Goal: Check status: Check status

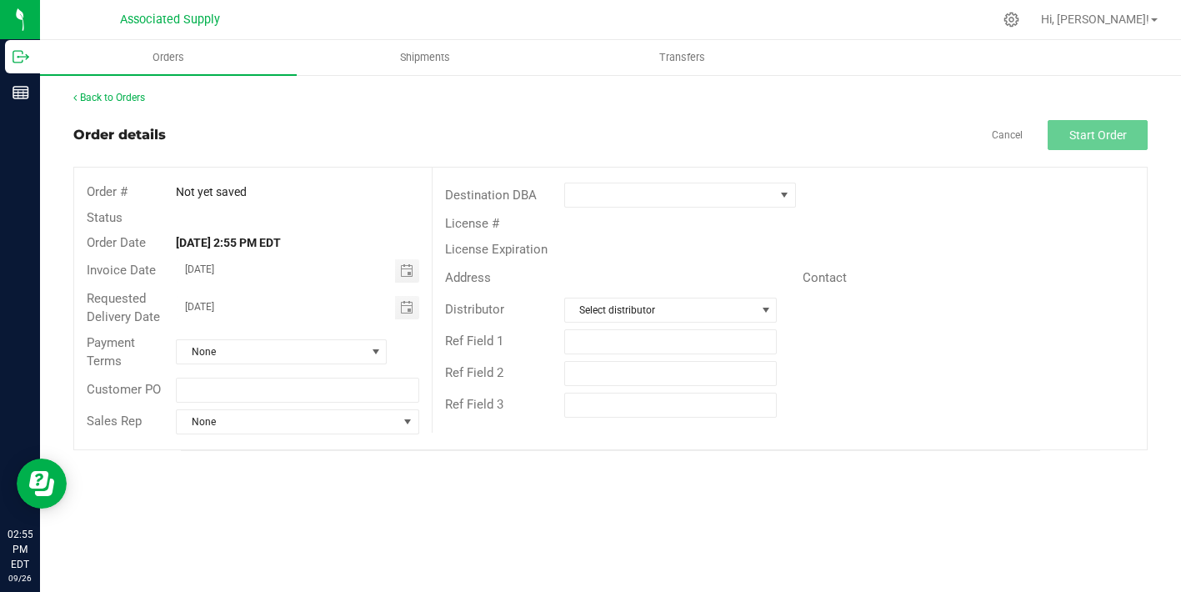
click at [115, 90] on div "Back to Orders" at bounding box center [610, 97] width 1074 height 15
click at [118, 93] on link "Back to Orders" at bounding box center [109, 98] width 72 height 12
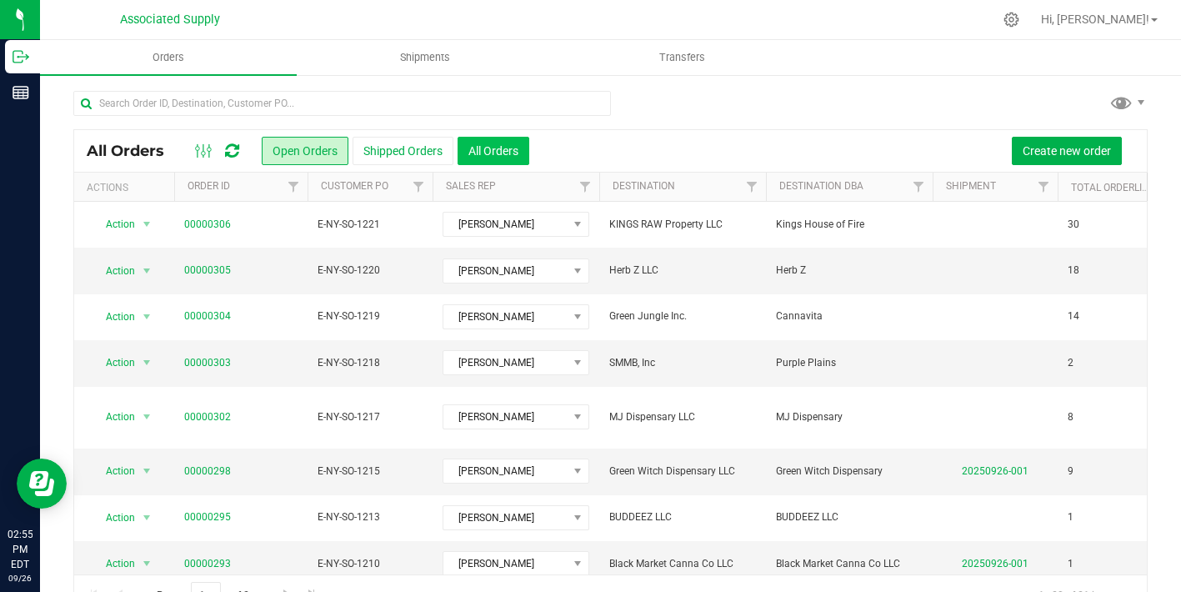
click at [503, 148] on button "All Orders" at bounding box center [494, 151] width 72 height 28
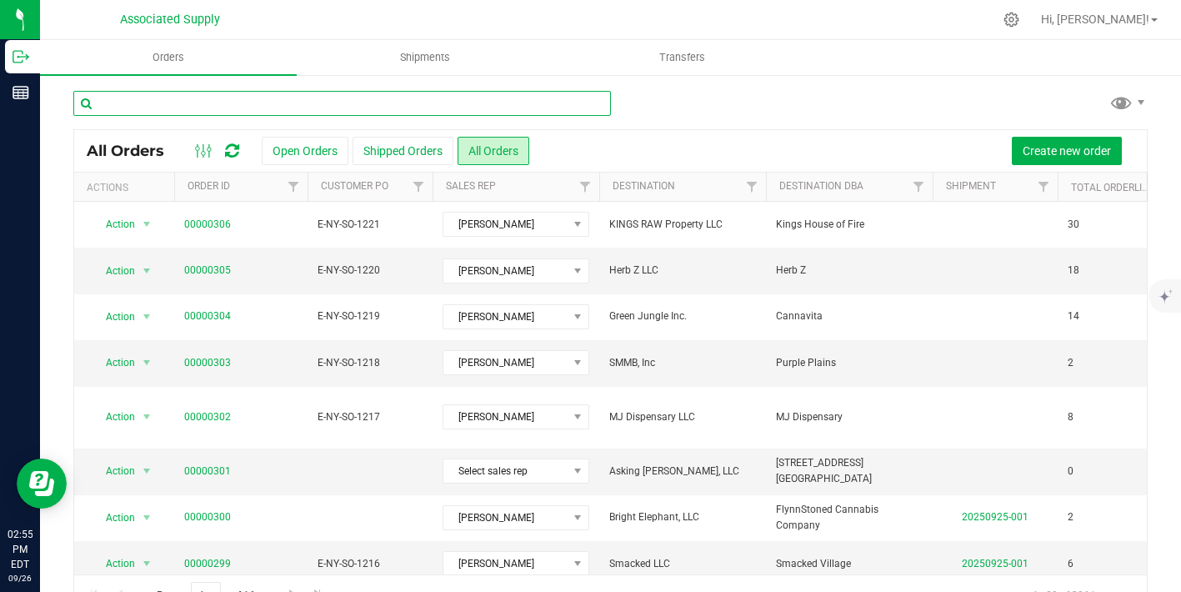
click at [283, 109] on input "text" at bounding box center [342, 103] width 538 height 25
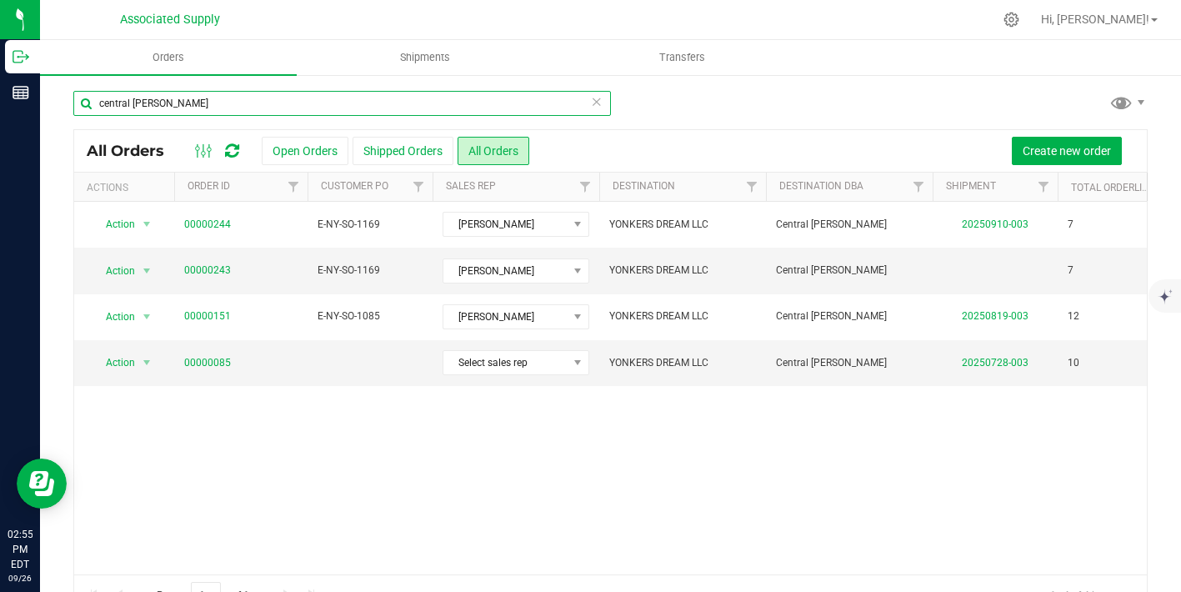
type input "central [PERSON_NAME]"
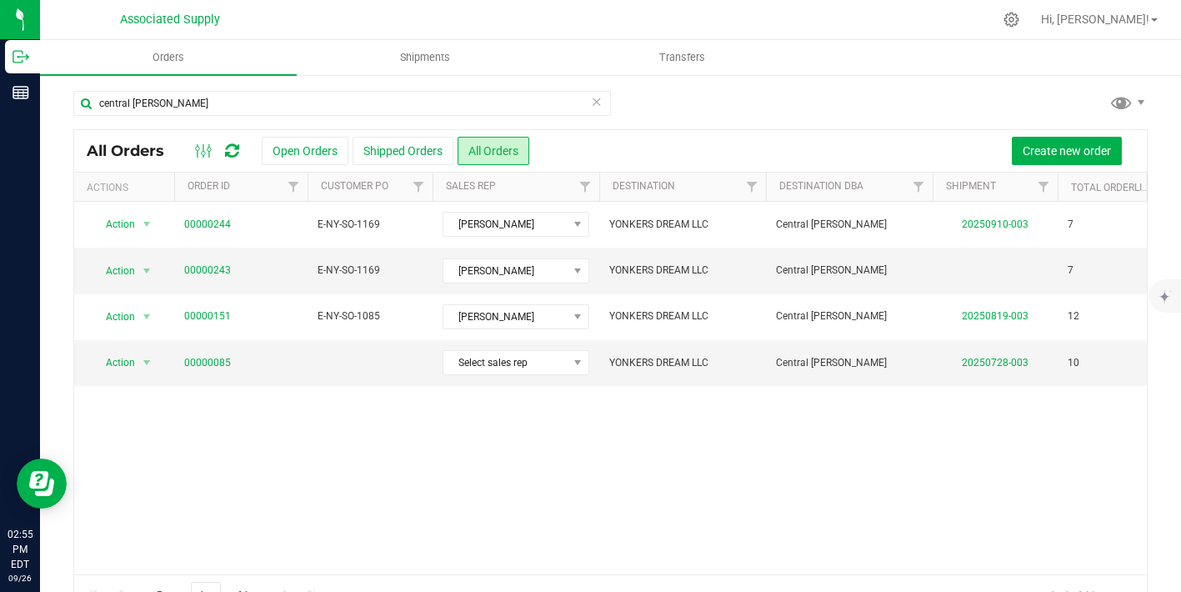
click at [596, 101] on icon at bounding box center [597, 101] width 12 height 20
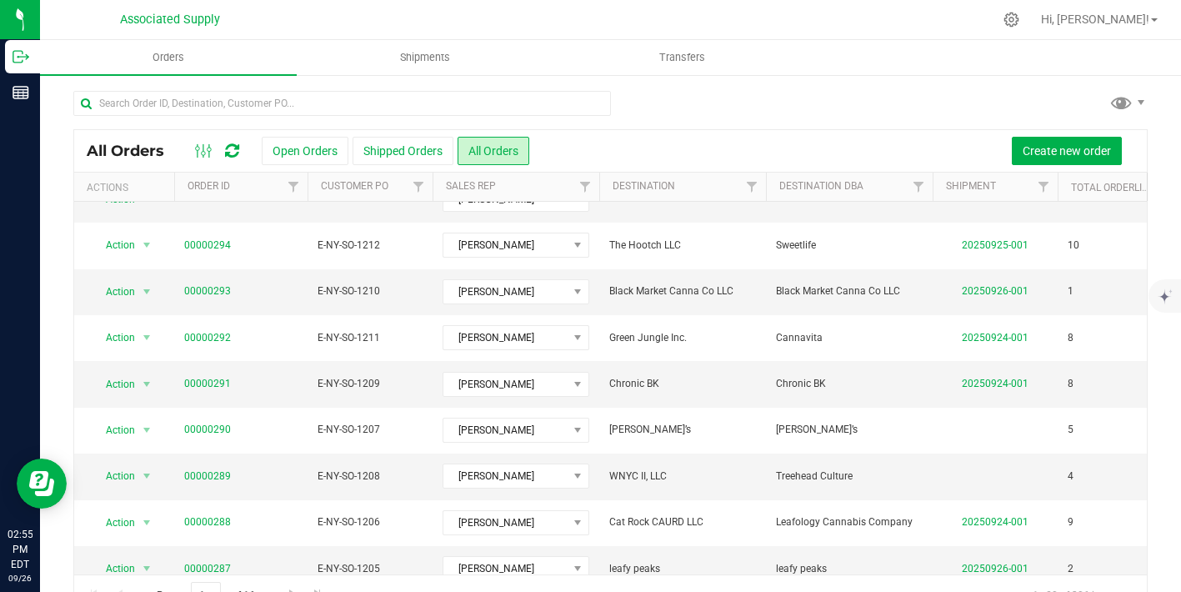
scroll to position [40, 0]
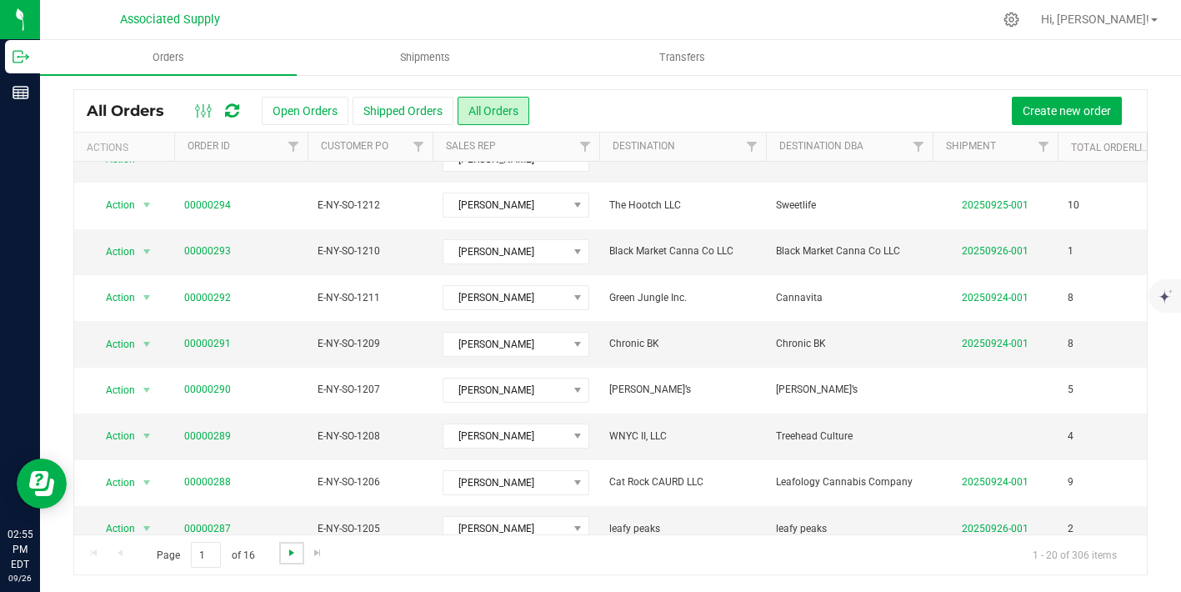
click at [288, 553] on span "Go to the next page" at bounding box center [291, 552] width 13 height 13
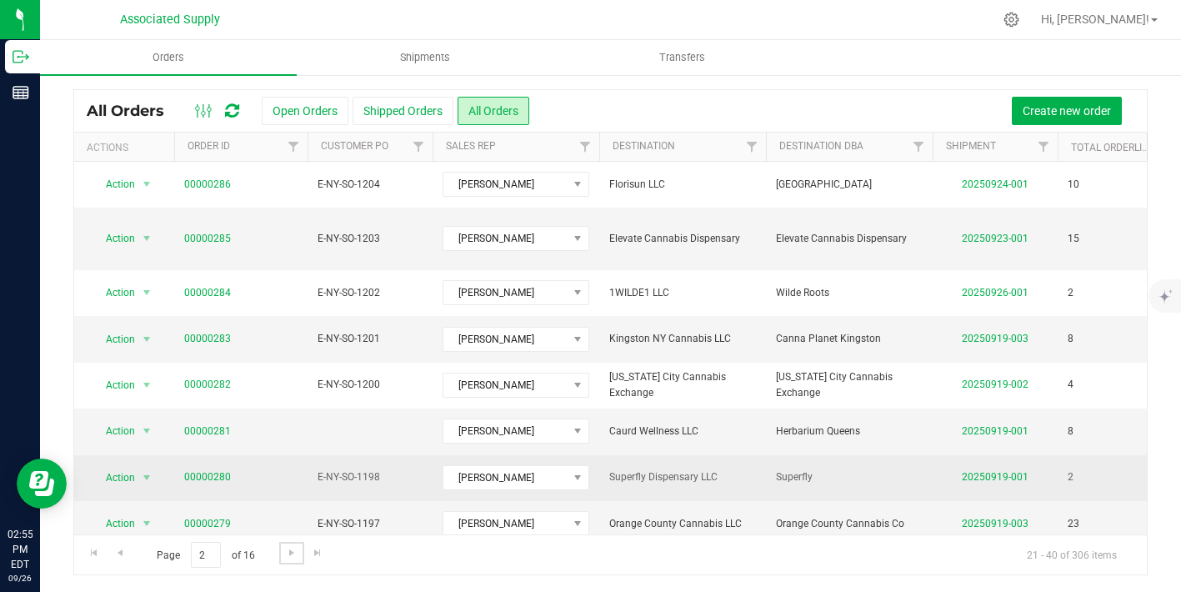
scroll to position [549, 0]
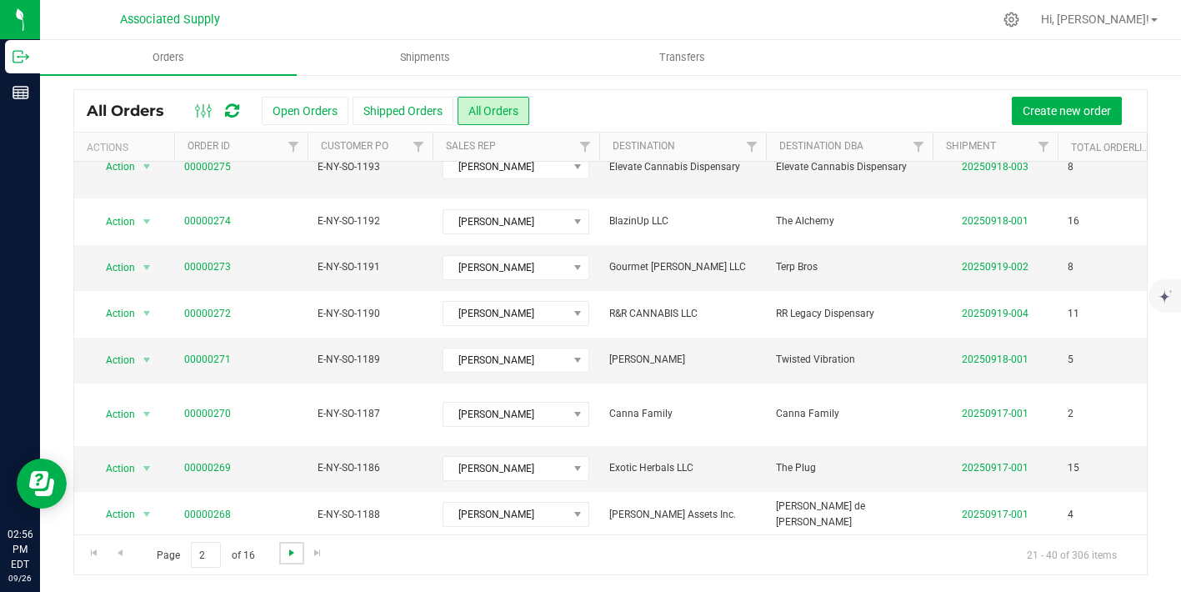
click at [288, 553] on span "Go to the next page" at bounding box center [291, 552] width 13 height 13
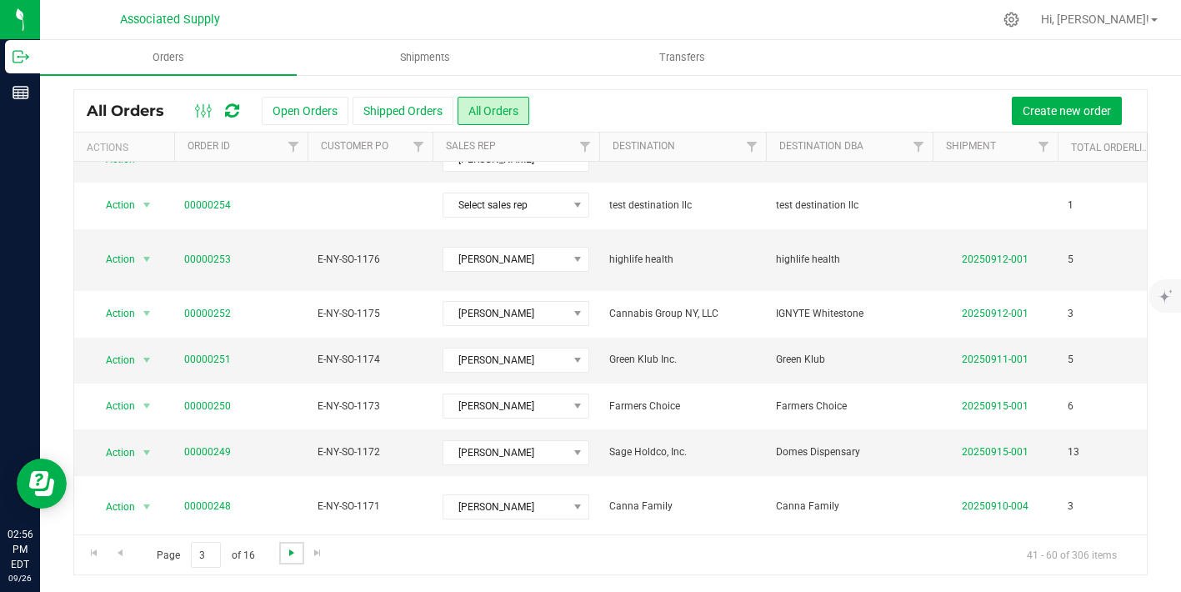
click at [293, 551] on span "Go to the next page" at bounding box center [291, 552] width 13 height 13
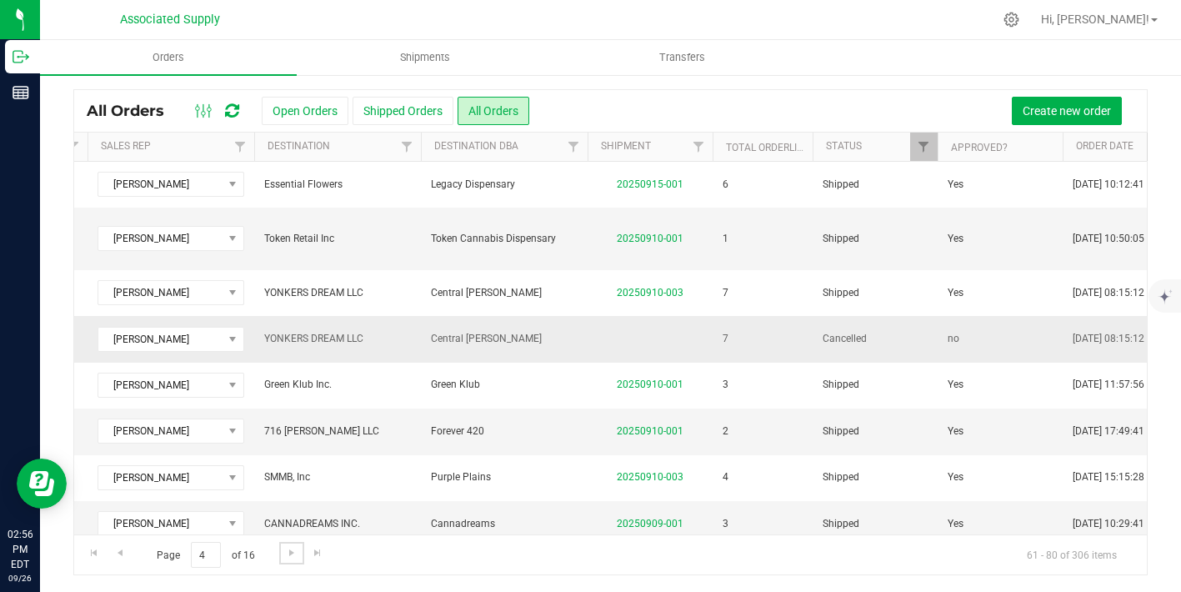
scroll to position [0, 0]
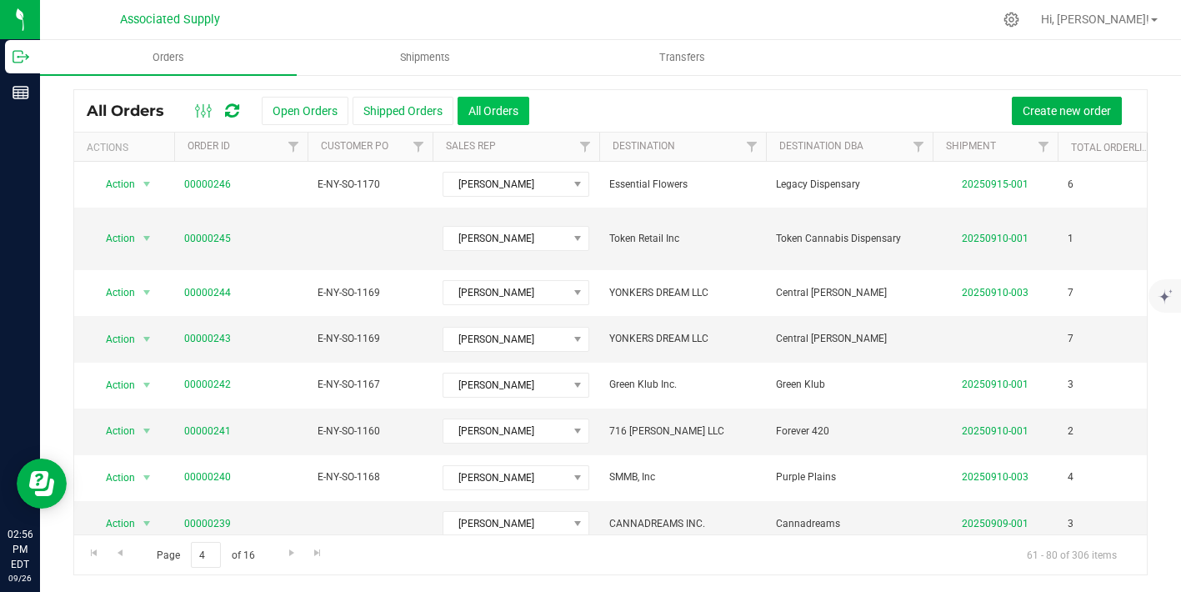
click at [498, 108] on button "All Orders" at bounding box center [494, 111] width 72 height 28
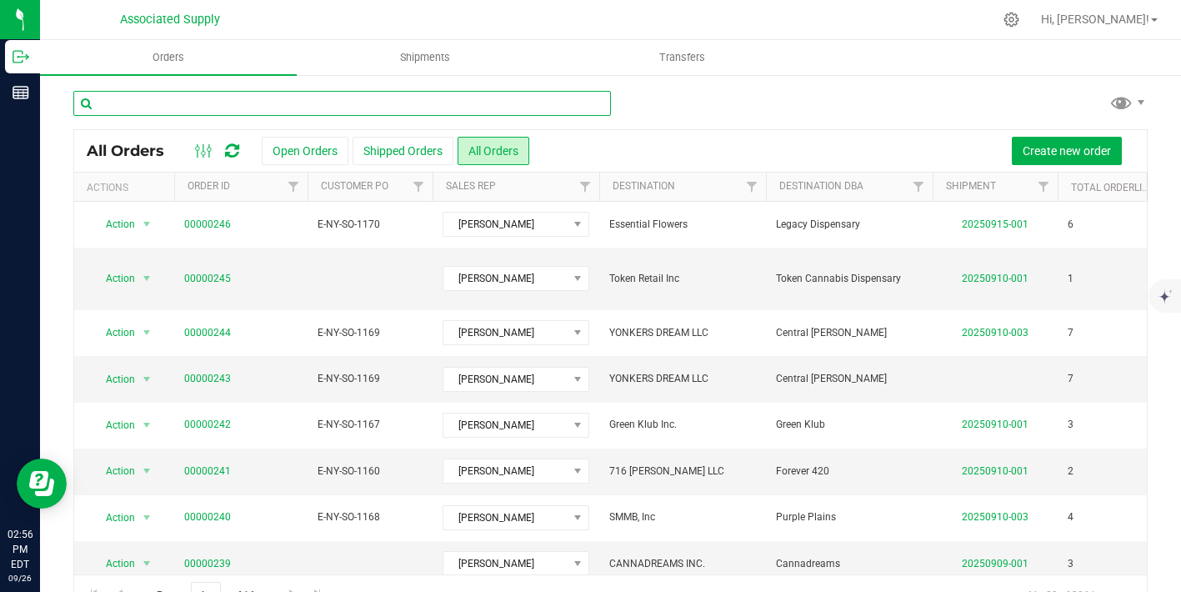
click at [315, 102] on input "text" at bounding box center [342, 103] width 538 height 25
type input "central [PERSON_NAME]"
